Goal: Information Seeking & Learning: Learn about a topic

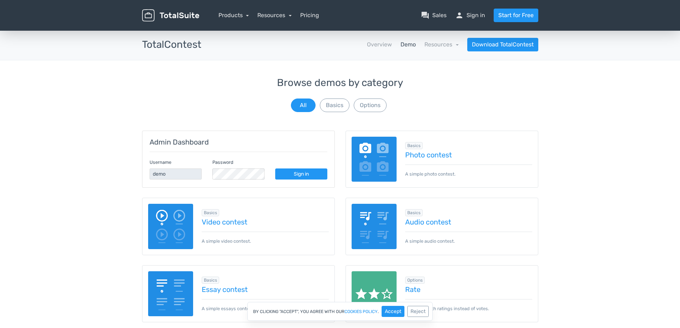
click at [364, 164] on img at bounding box center [374, 159] width 45 height 45
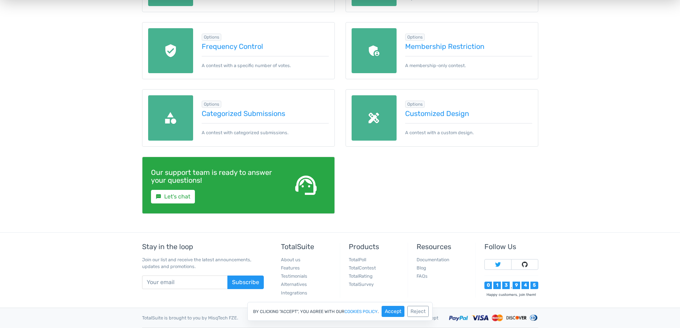
scroll to position [396, 0]
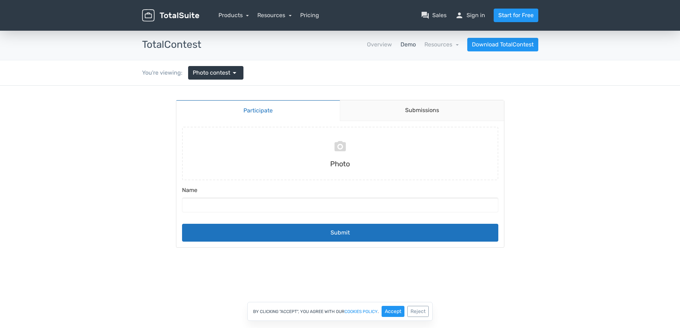
click at [259, 108] on link "Participate" at bounding box center [258, 110] width 164 height 21
click at [459, 98] on main "Participate Submissions Participate Submissions Submitting Photo Name Submit" at bounding box center [340, 174] width 343 height 176
click at [457, 111] on link "Submissions" at bounding box center [422, 110] width 164 height 21
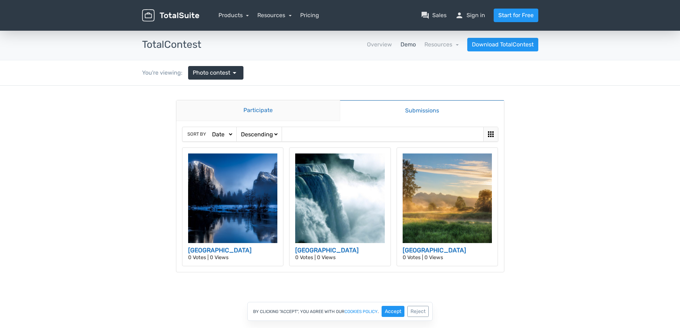
click at [255, 114] on link "Participate" at bounding box center [258, 110] width 164 height 21
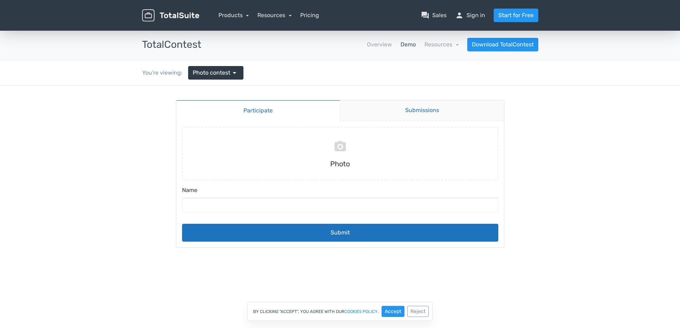
click at [443, 117] on link "Submissions" at bounding box center [422, 110] width 164 height 21
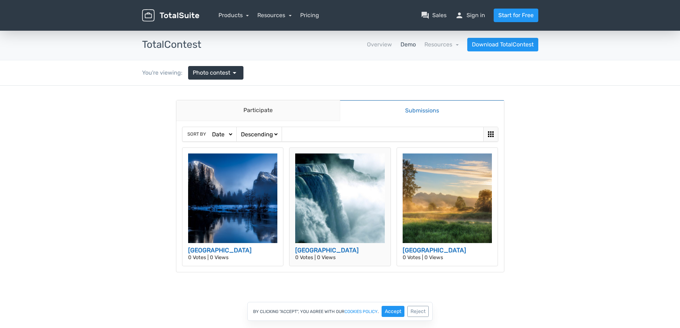
click at [311, 213] on img at bounding box center [340, 199] width 90 height 90
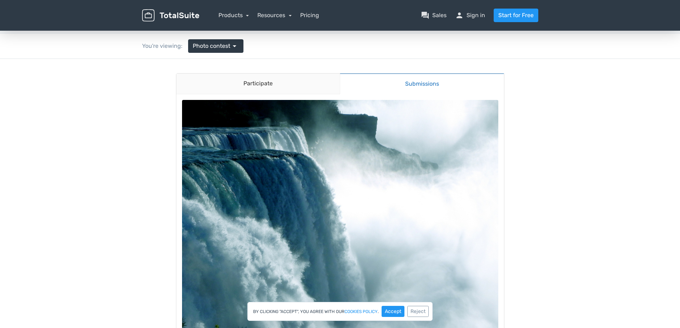
scroll to position [71, 0]
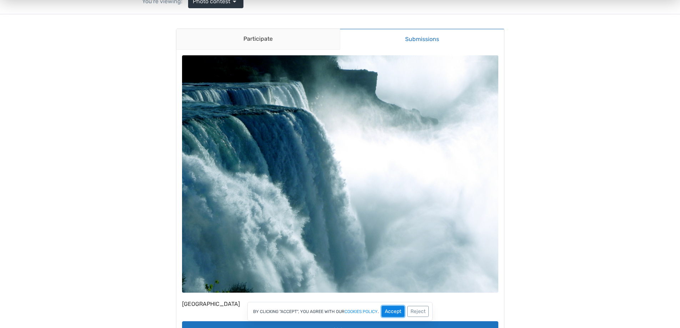
click at [392, 312] on button "Accept" at bounding box center [393, 311] width 23 height 11
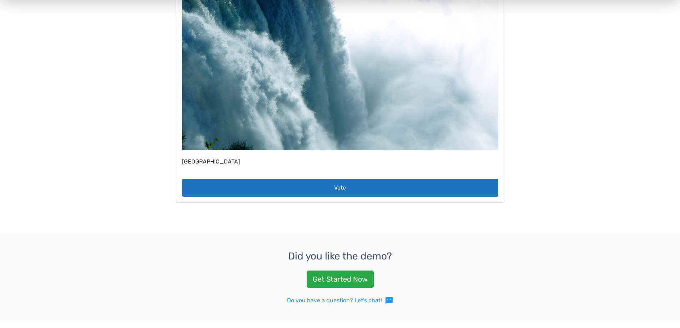
scroll to position [214, 0]
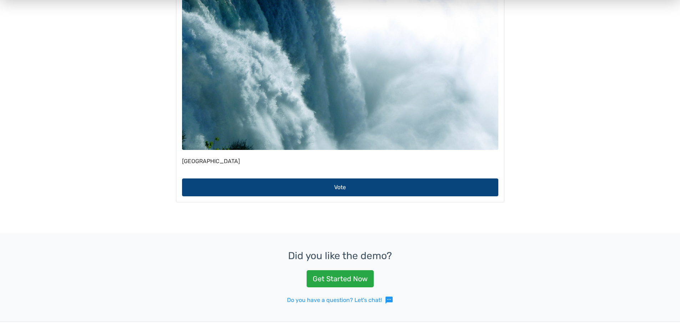
click at [336, 188] on button "Vote" at bounding box center [340, 187] width 316 height 18
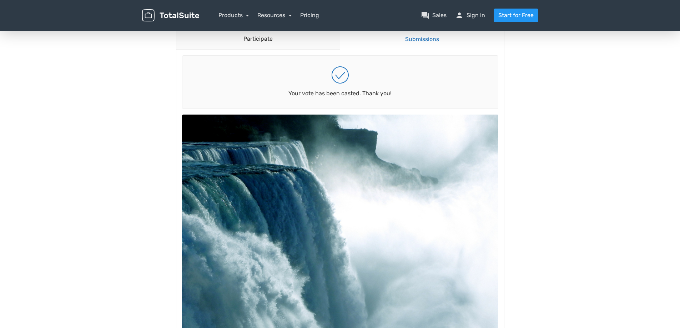
scroll to position [0, 0]
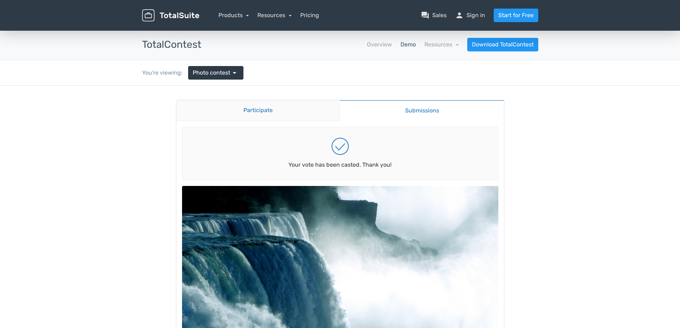
click at [287, 105] on link "Participate" at bounding box center [258, 110] width 164 height 21
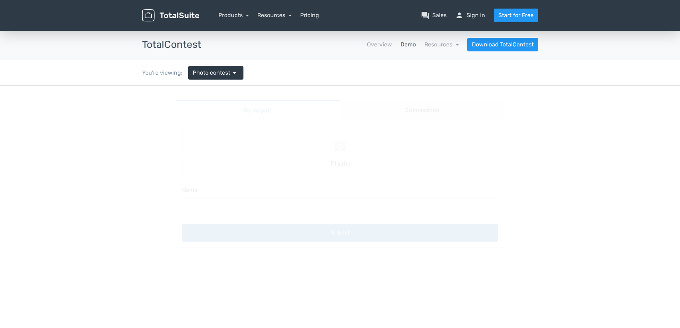
click at [82, 180] on body "Participate Submissions Participate Submissions Submitting Photo Name Submit" at bounding box center [340, 282] width 680 height 392
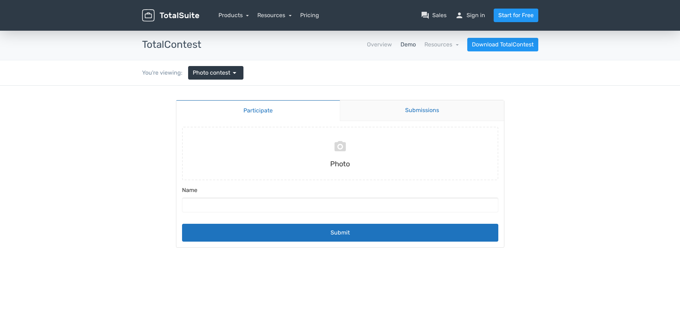
click at [419, 119] on link "Submissions" at bounding box center [422, 110] width 164 height 21
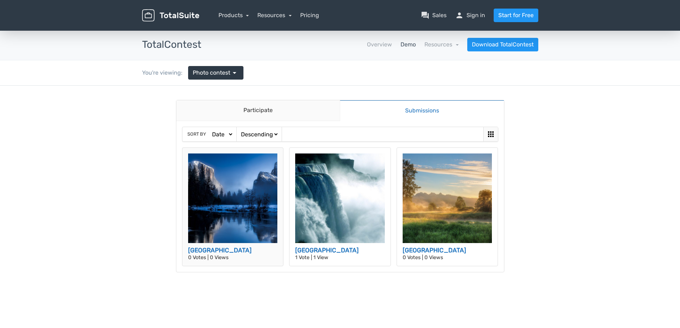
click at [226, 209] on img at bounding box center [233, 199] width 90 height 90
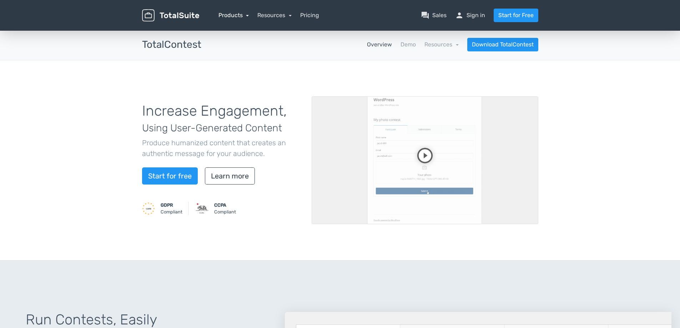
click at [242, 16] on link "Products" at bounding box center [233, 15] width 31 height 7
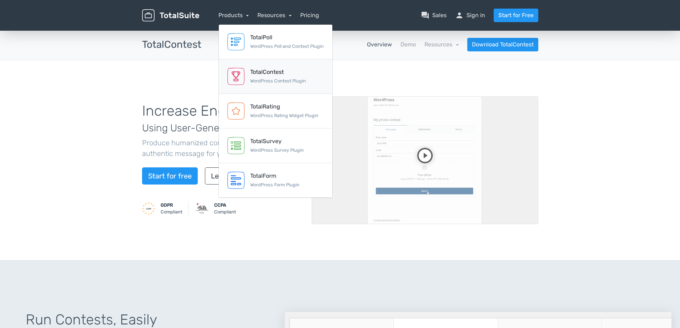
click at [279, 79] on small "WordPress Contest Plugin" at bounding box center [278, 80] width 56 height 5
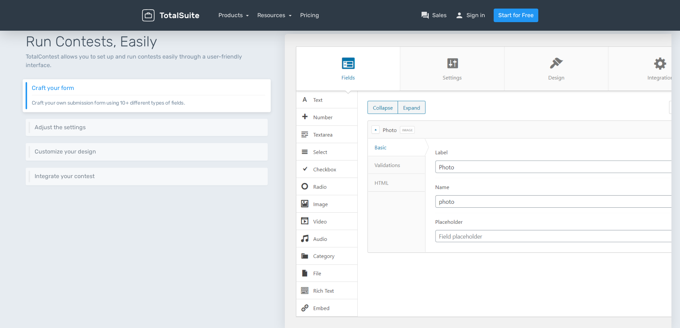
scroll to position [140, 0]
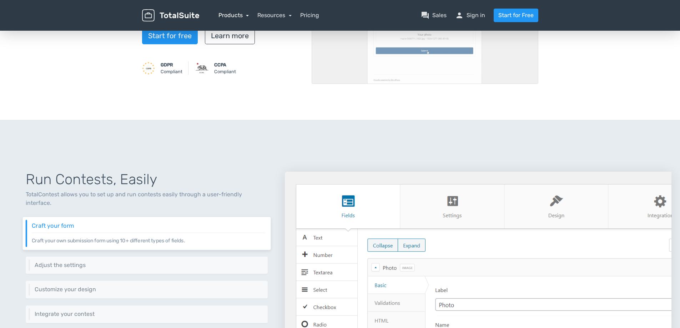
click at [243, 12] on link "Products" at bounding box center [233, 15] width 31 height 7
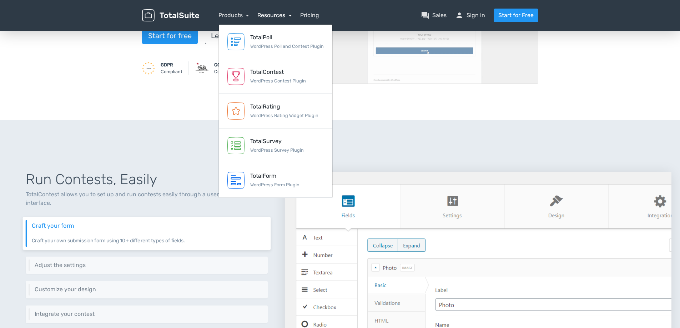
click at [286, 14] on link "Resources" at bounding box center [274, 15] width 34 height 7
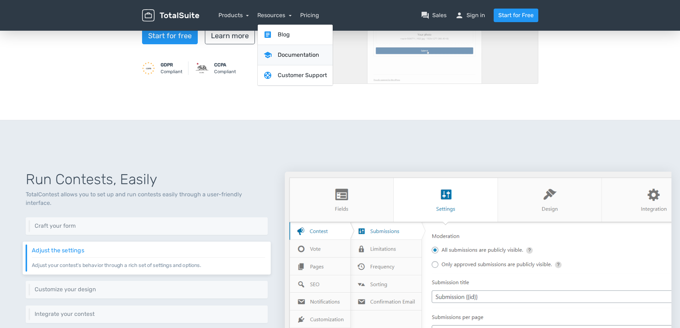
click at [297, 55] on link "school Documentation" at bounding box center [295, 55] width 75 height 20
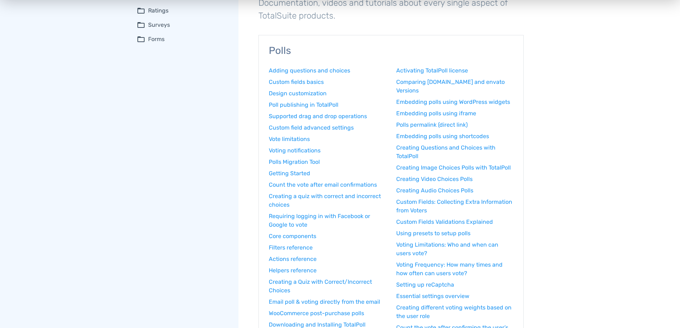
scroll to position [838, 0]
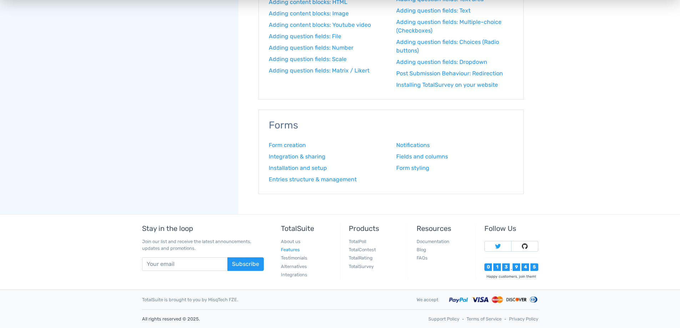
click at [290, 249] on link "Features" at bounding box center [290, 249] width 19 height 5
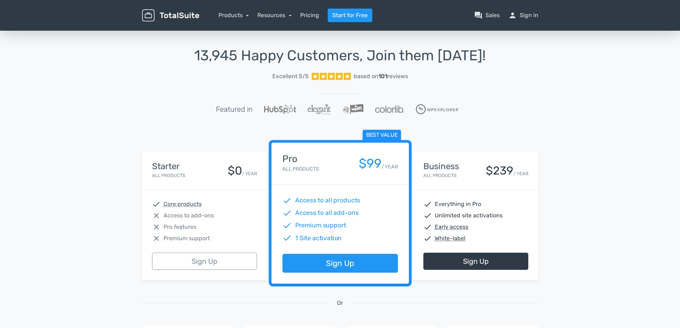
click at [329, 212] on span "Access to all add-ons" at bounding box center [327, 212] width 64 height 9
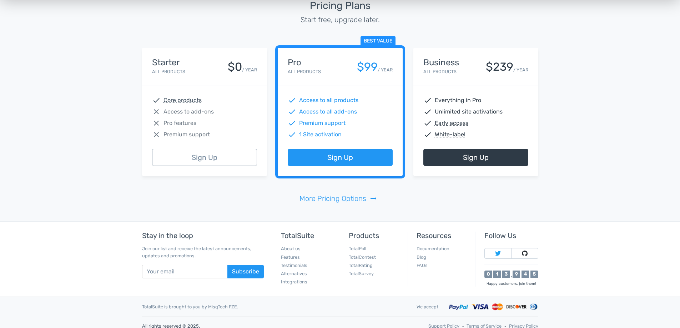
scroll to position [1663, 0]
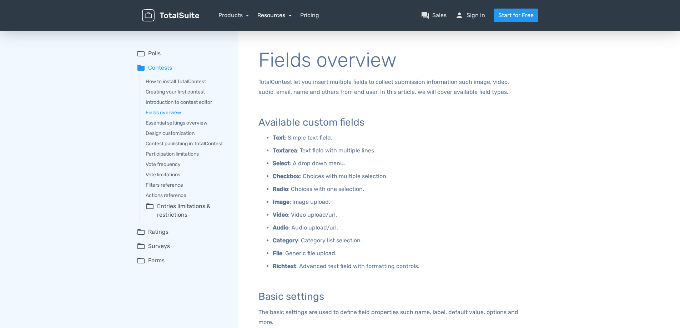
click at [291, 14] on link "Resources" at bounding box center [274, 15] width 34 height 7
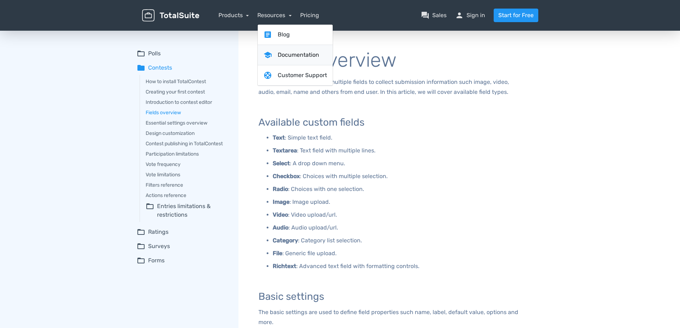
click at [300, 55] on link "school Documentation" at bounding box center [295, 55] width 75 height 20
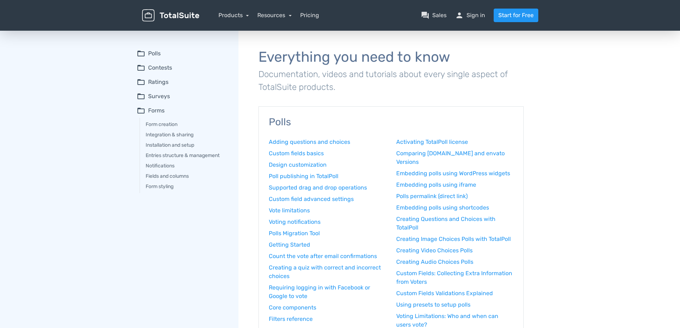
click at [161, 55] on summary "folder_open Polls" at bounding box center [183, 53] width 92 height 9
